Goal: Task Accomplishment & Management: Use online tool/utility

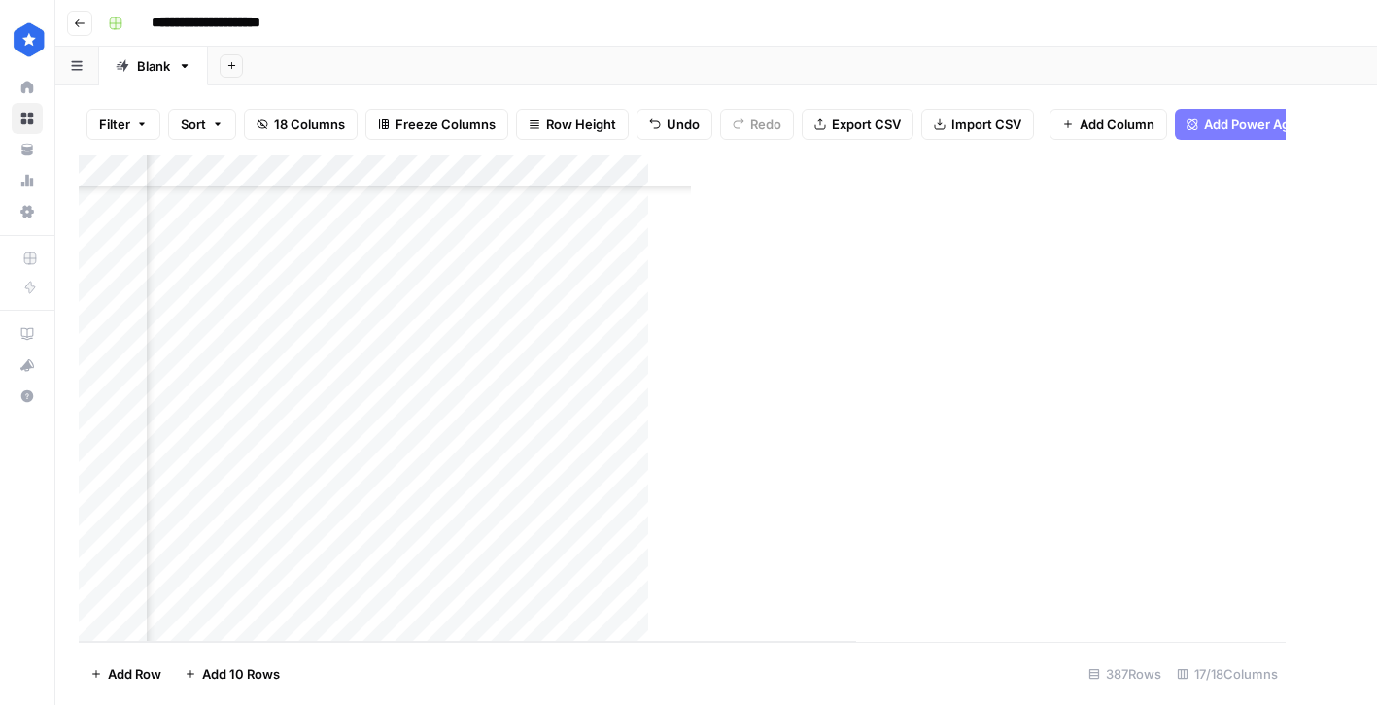
click at [591, 427] on div "Add Column" at bounding box center [467, 398] width 777 height 487
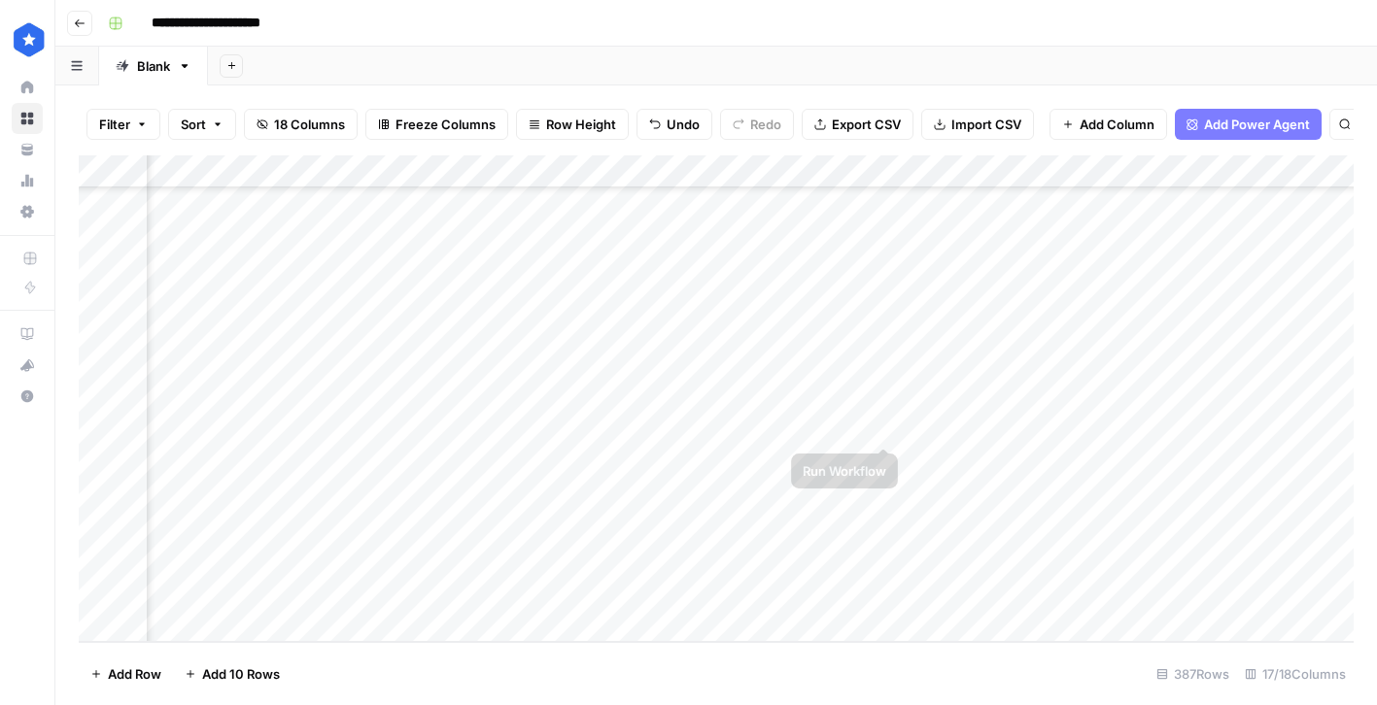
click at [1128, 431] on div "Add Column" at bounding box center [716, 398] width 1275 height 487
click at [1231, 430] on div "Add Column" at bounding box center [716, 398] width 1275 height 487
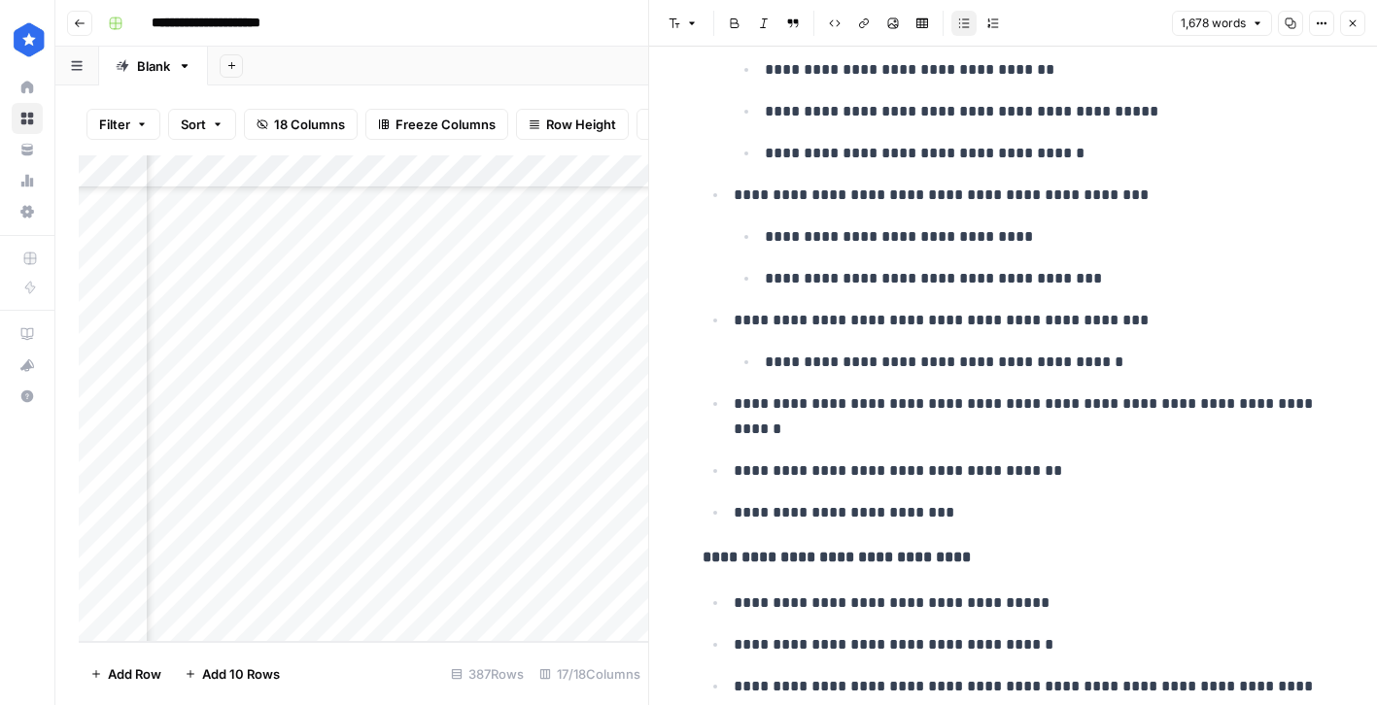
scroll to position [1543, 0]
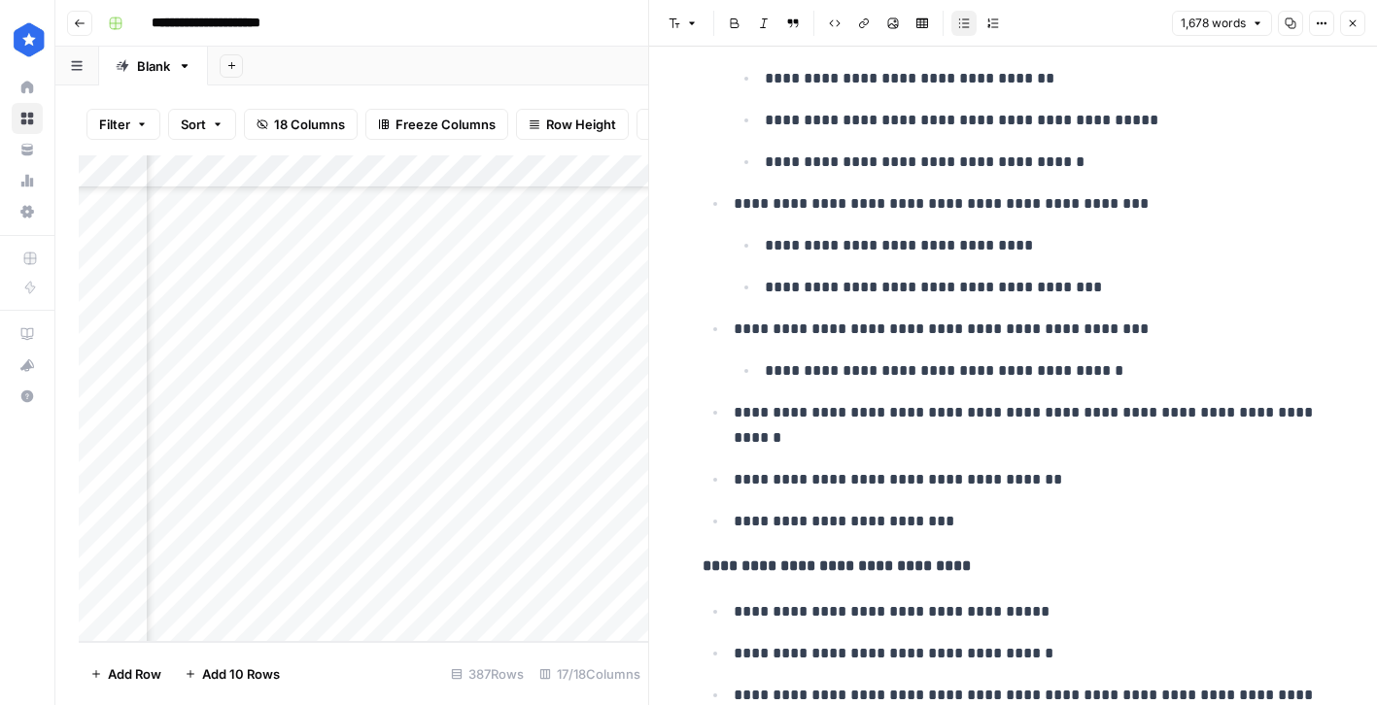
click at [1354, 28] on icon "button" at bounding box center [1353, 23] width 12 height 12
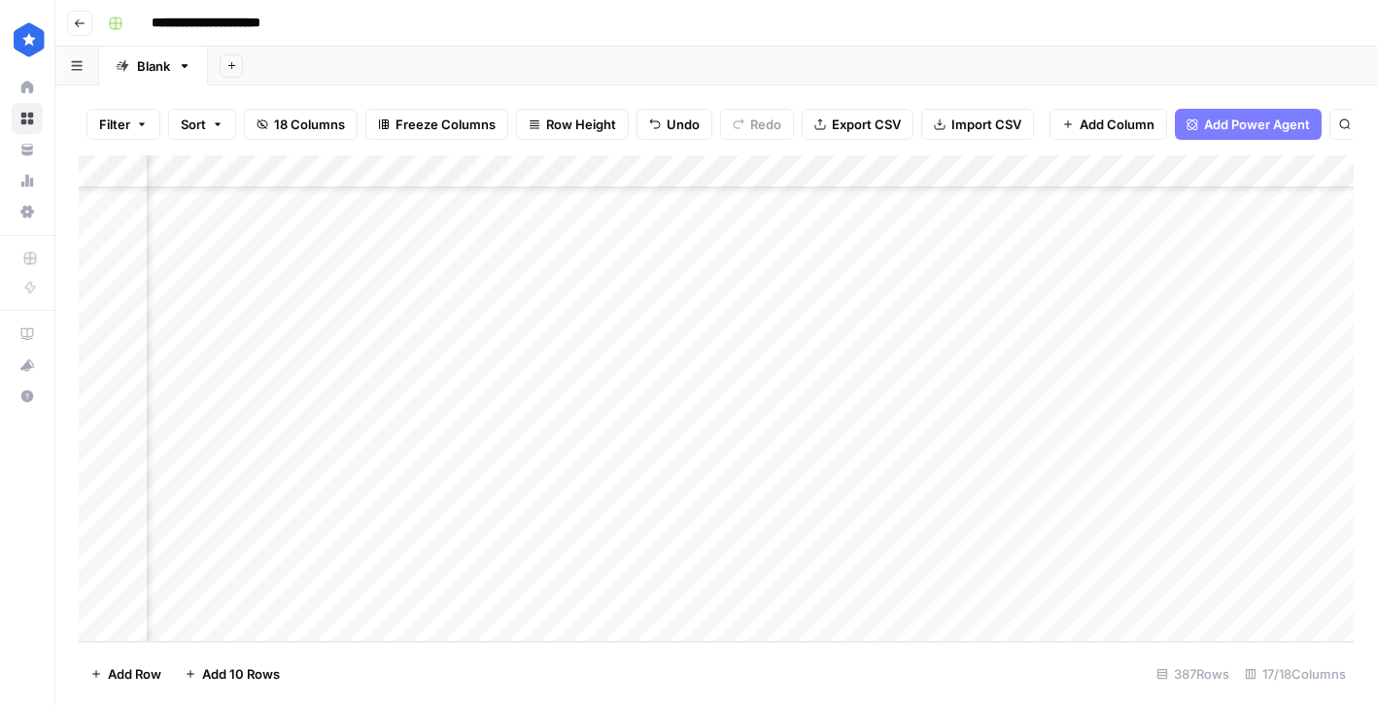
click at [611, 465] on div "Add Column" at bounding box center [716, 398] width 1275 height 487
click at [659, 559] on div "Add Column" at bounding box center [716, 398] width 1275 height 487
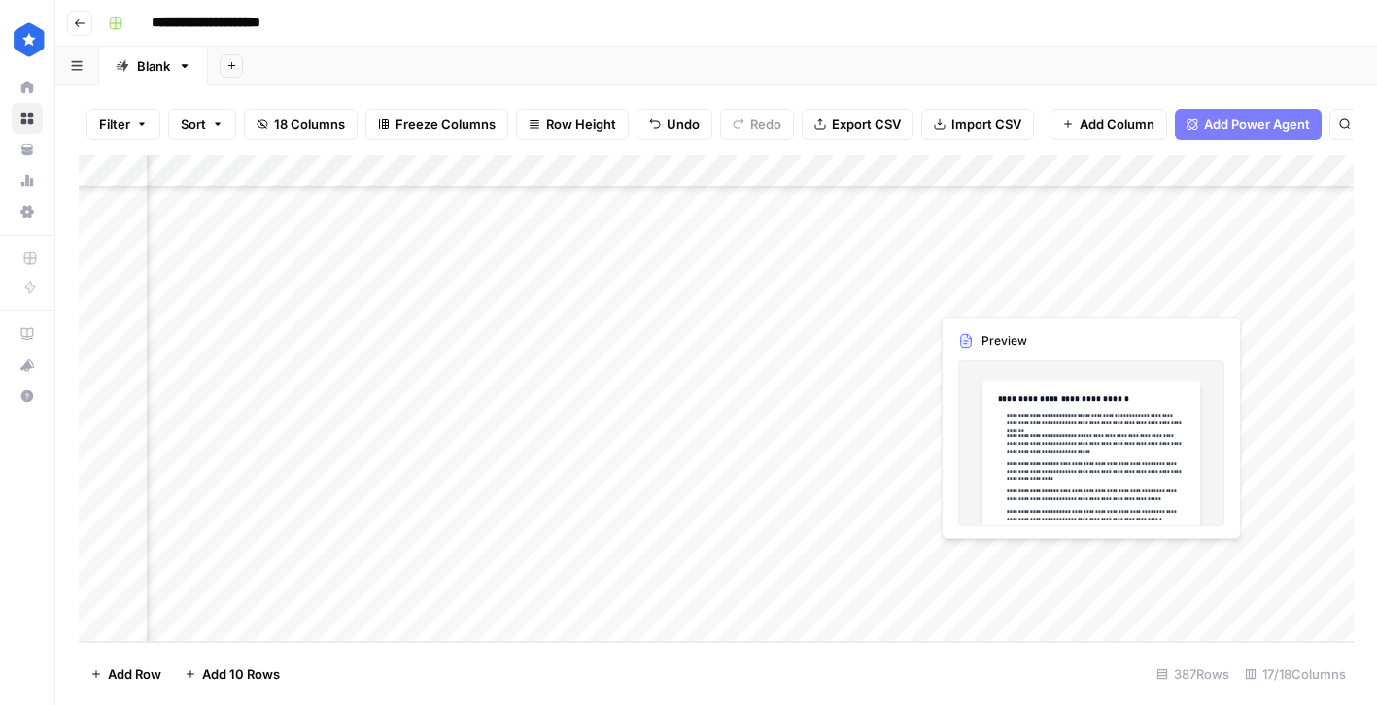
click at [1141, 558] on div "Add Column" at bounding box center [716, 398] width 1275 height 487
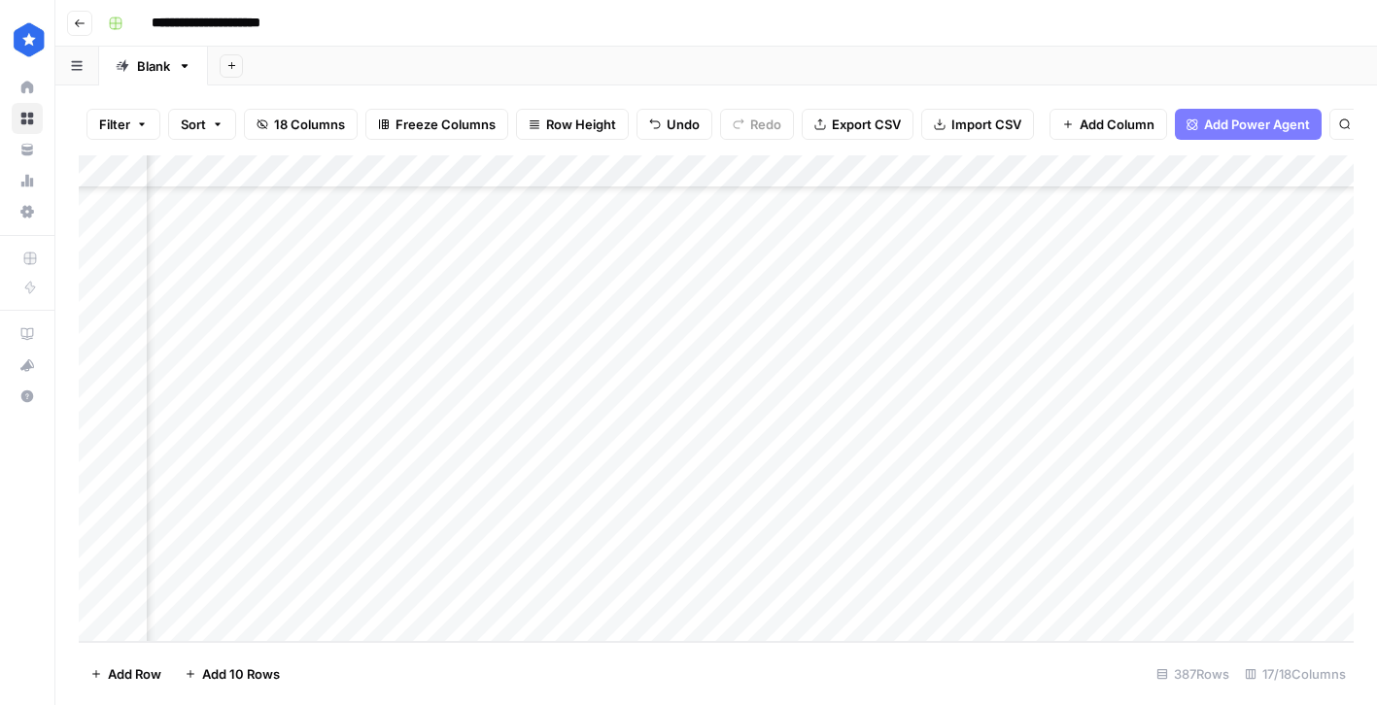
click at [1235, 559] on div "Add Column" at bounding box center [716, 398] width 1275 height 487
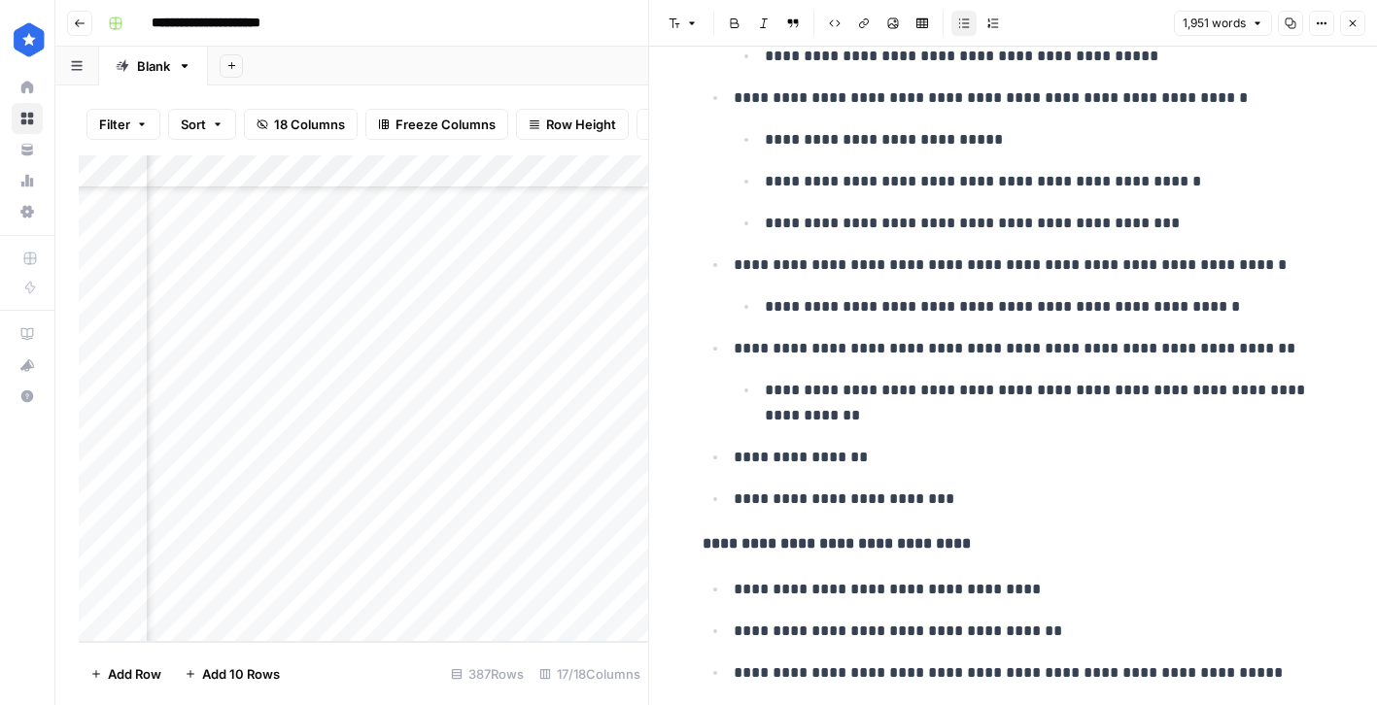
scroll to position [1397, 0]
